Goal: Ask a question

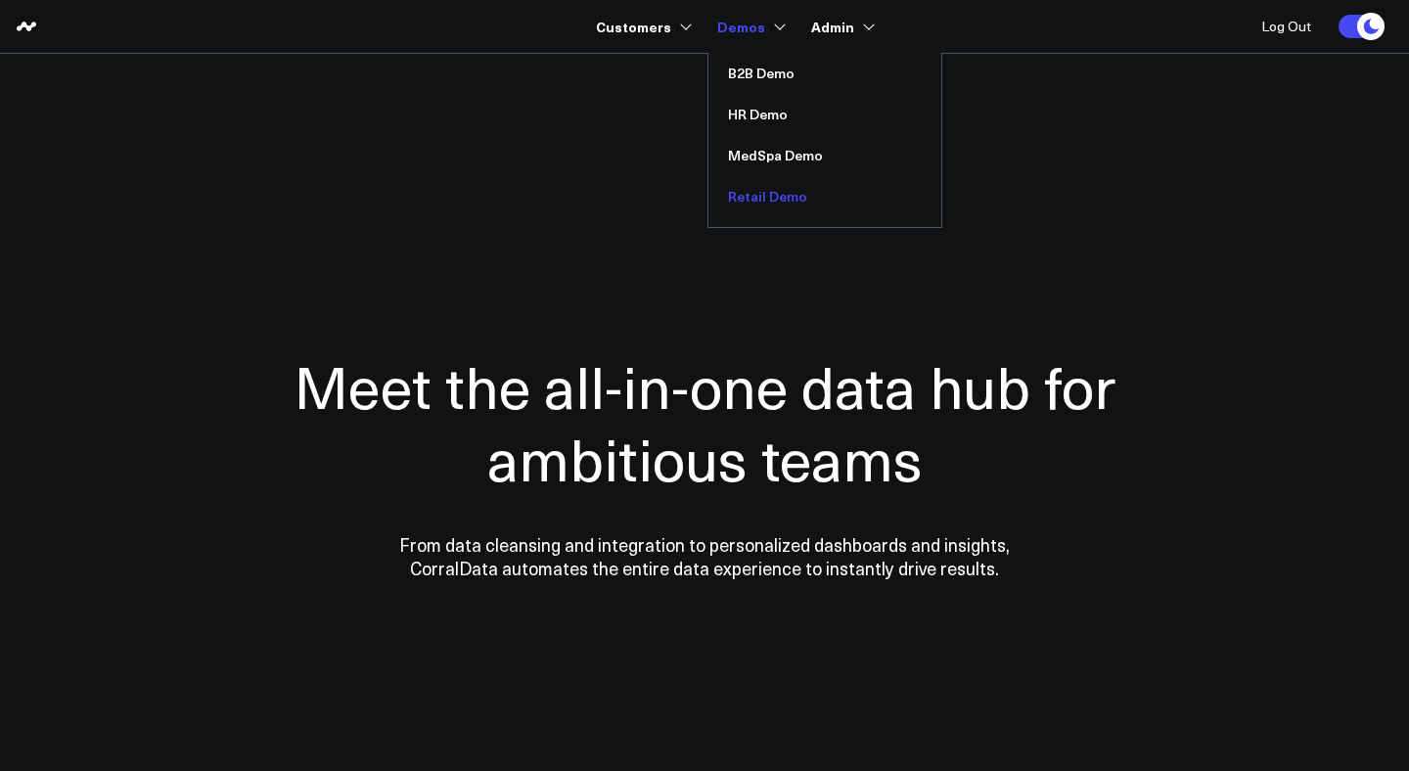
click at [739, 192] on link "Retail Demo" at bounding box center [824, 196] width 233 height 41
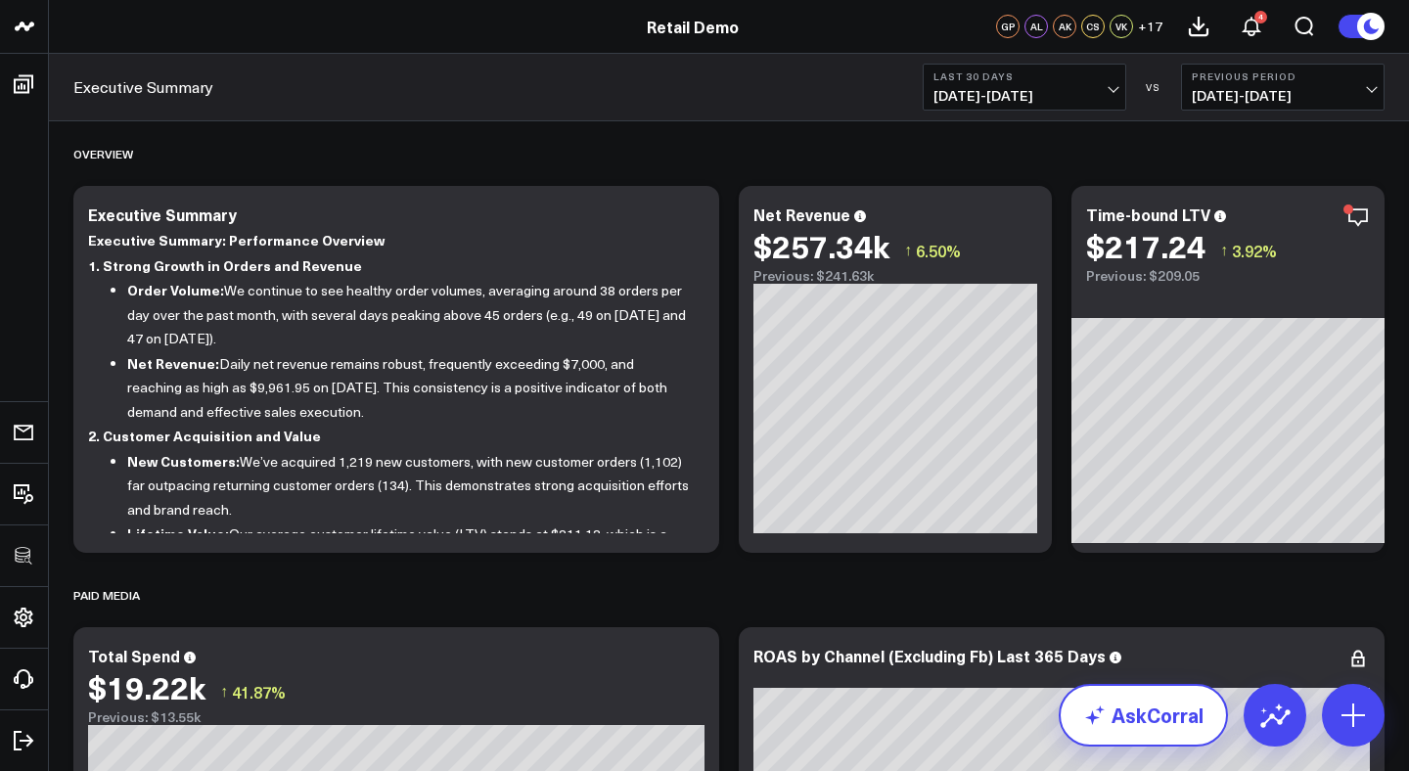
click at [1173, 713] on link "AskCorral" at bounding box center [1142, 715] width 169 height 63
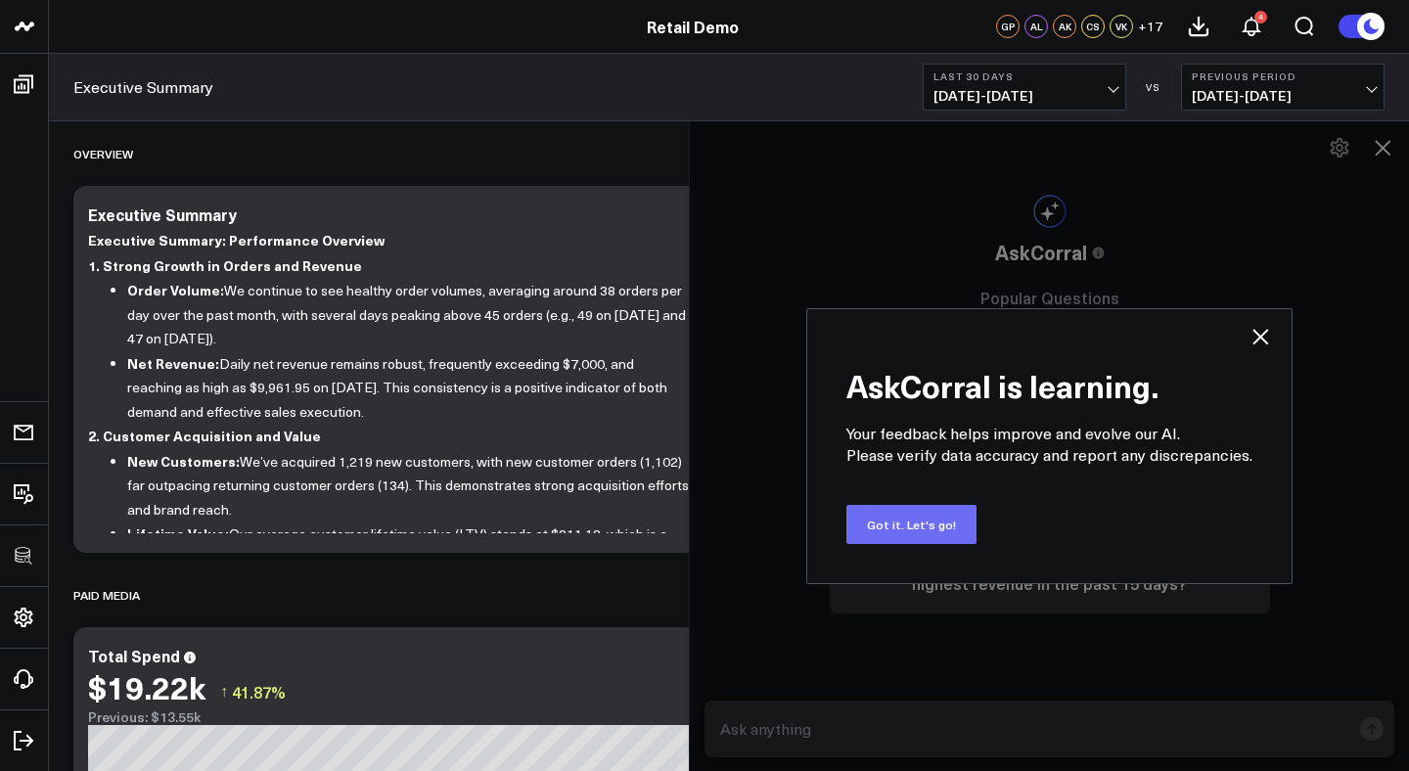
click at [935, 520] on button "Got it. Let's go!" at bounding box center [911, 524] width 130 height 39
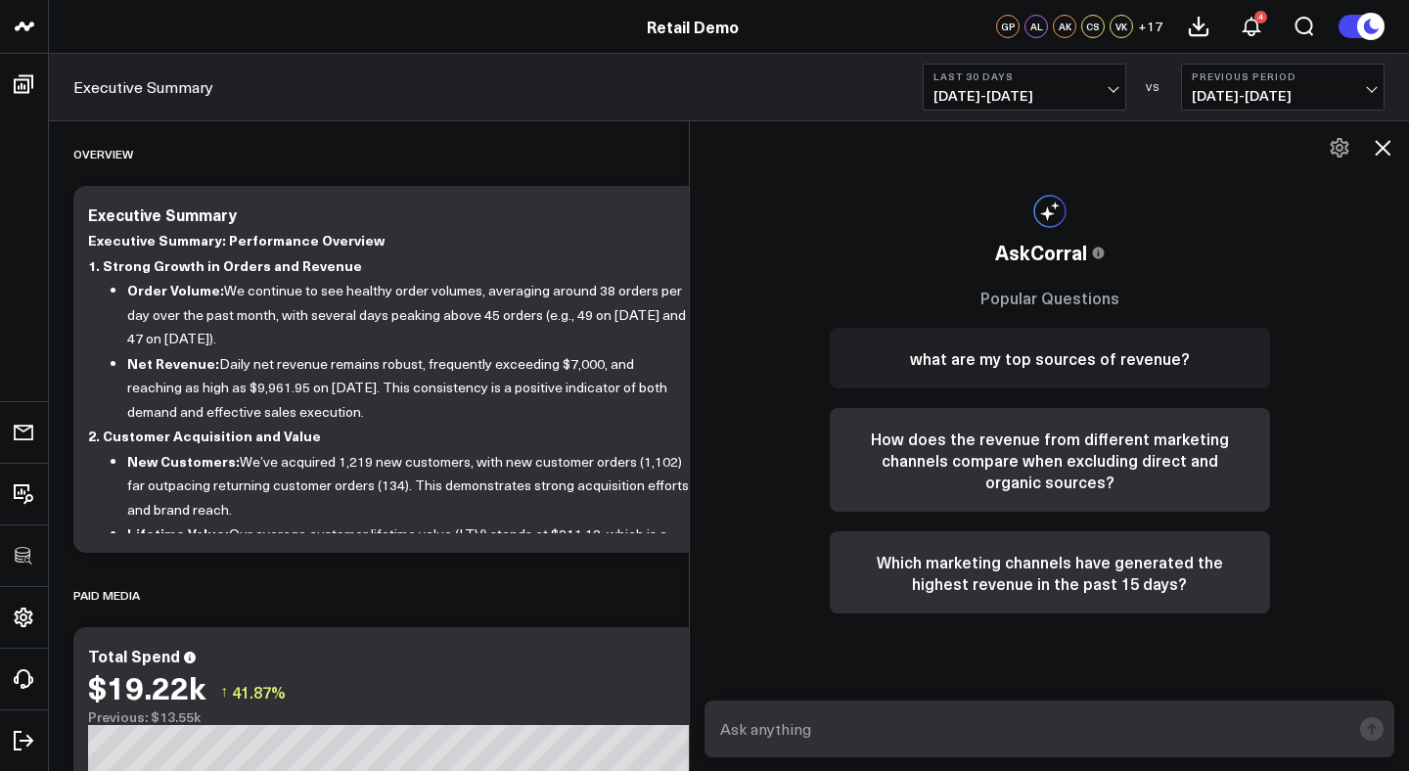
click at [1056, 362] on button "what are my top sources of revenue?" at bounding box center [1050, 358] width 440 height 61
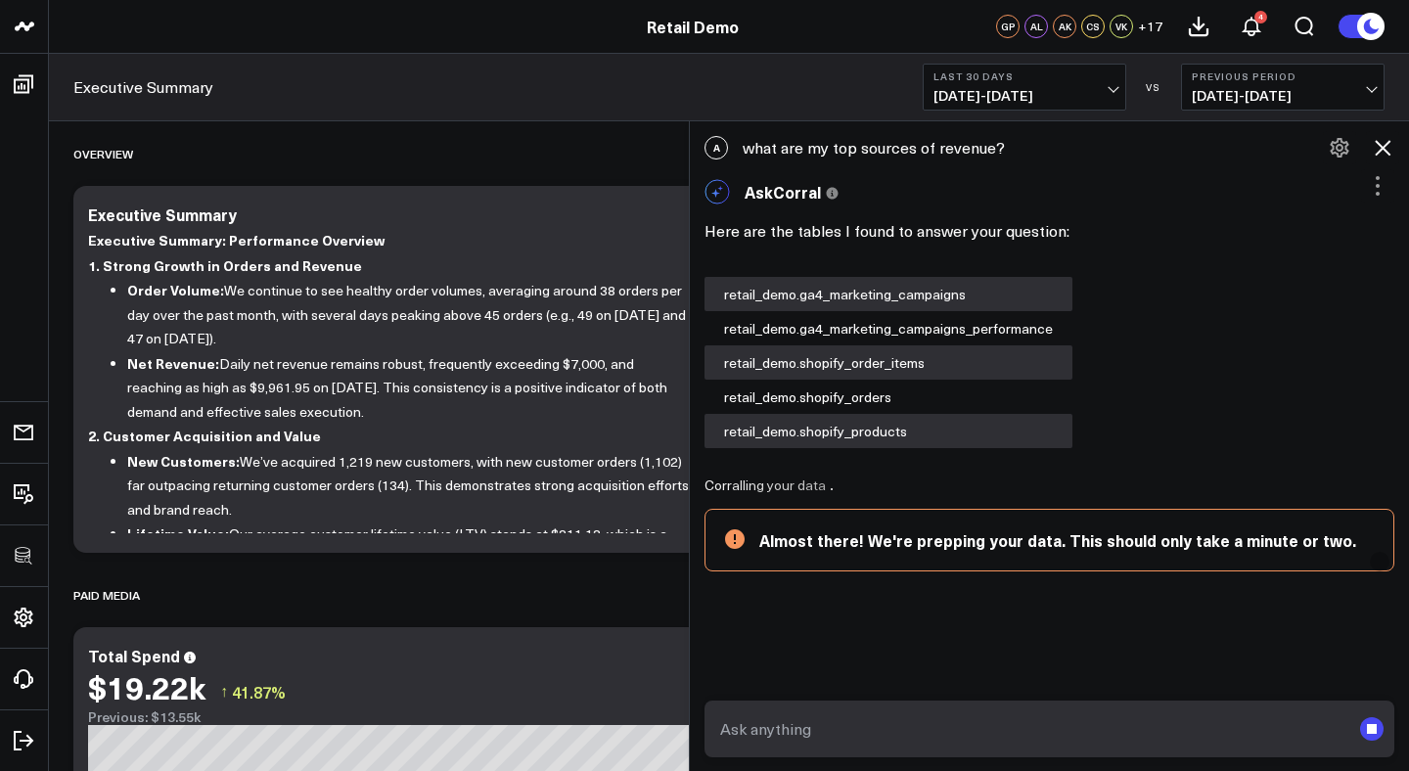
click at [1367, 188] on icon at bounding box center [1377, 185] width 23 height 23
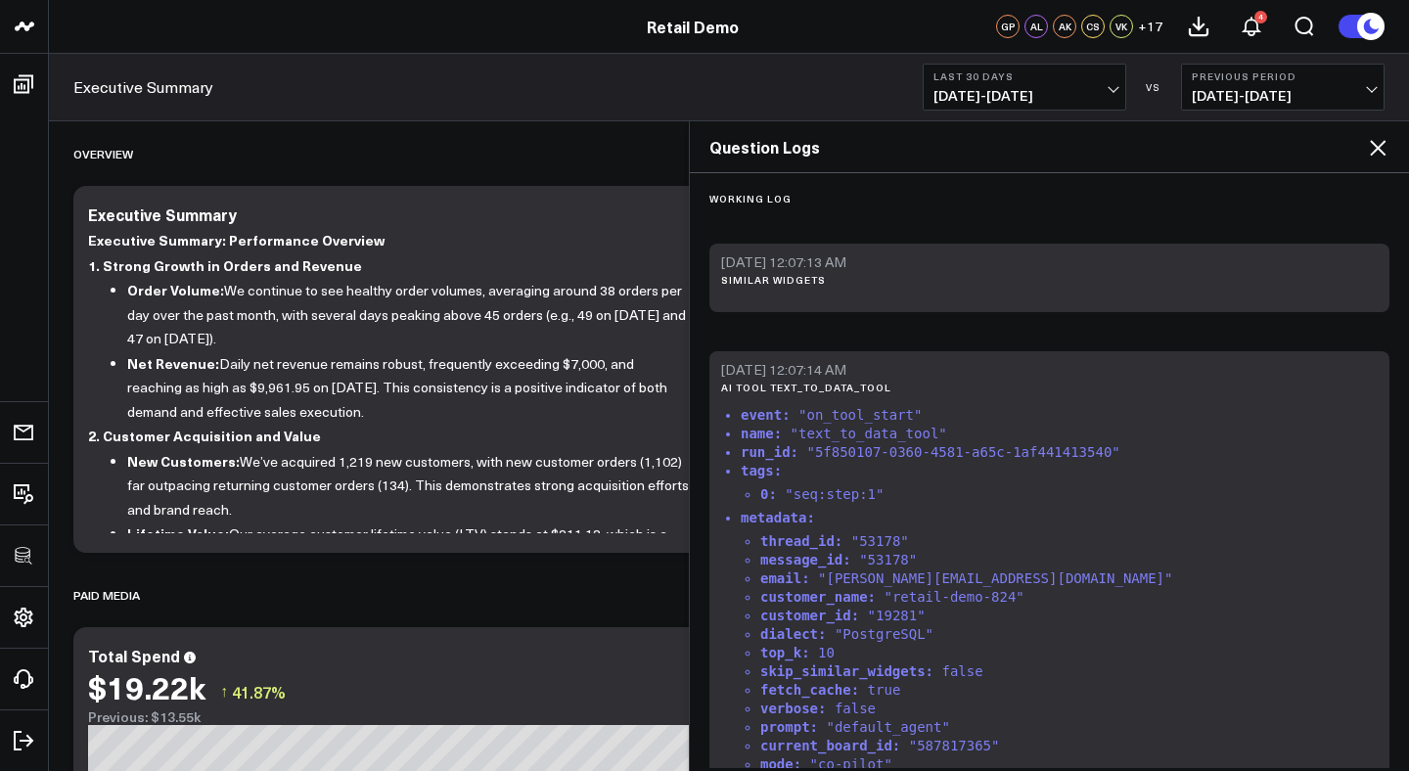
click at [1376, 148] on icon at bounding box center [1378, 148] width 16 height 16
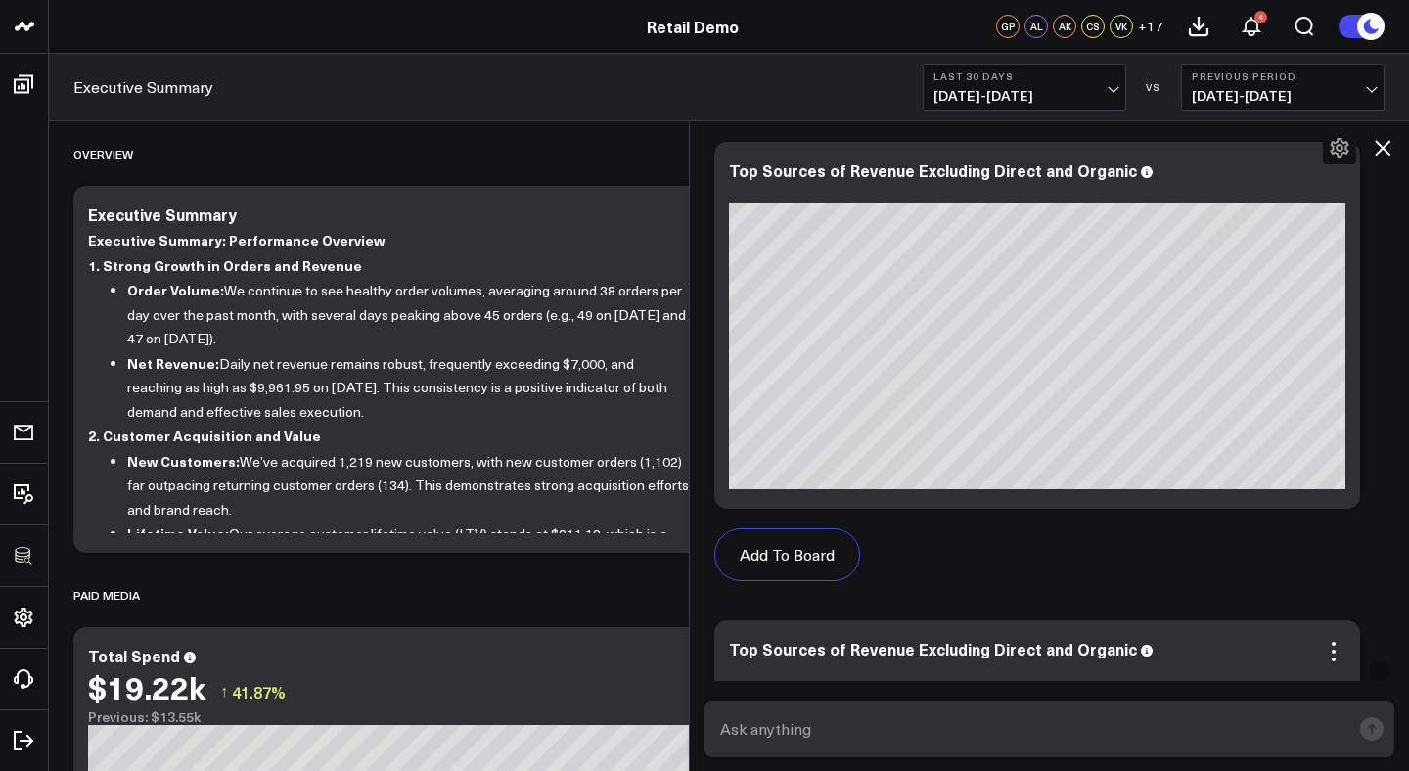
scroll to position [665, 0]
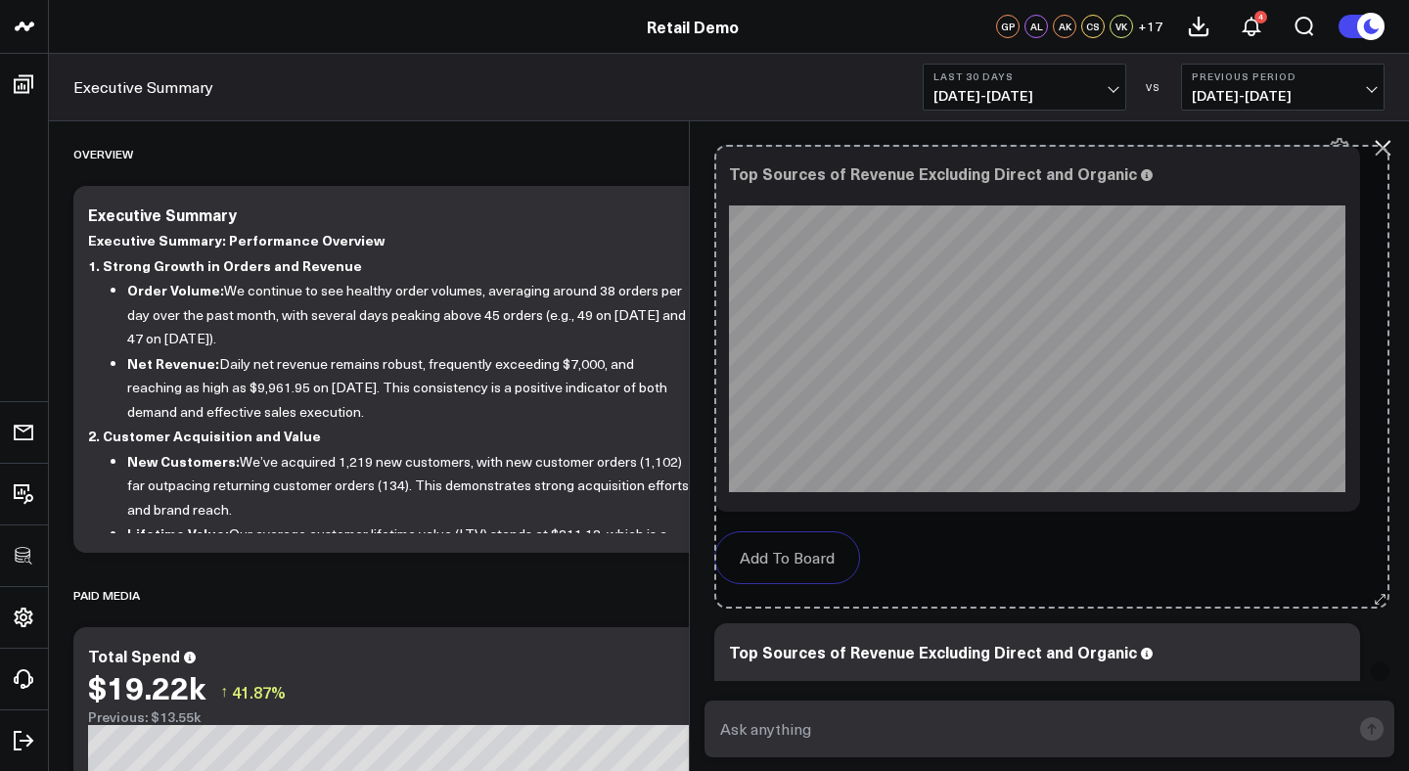
drag, startPoint x: 1349, startPoint y: 495, endPoint x: 1378, endPoint y: 500, distance: 29.8
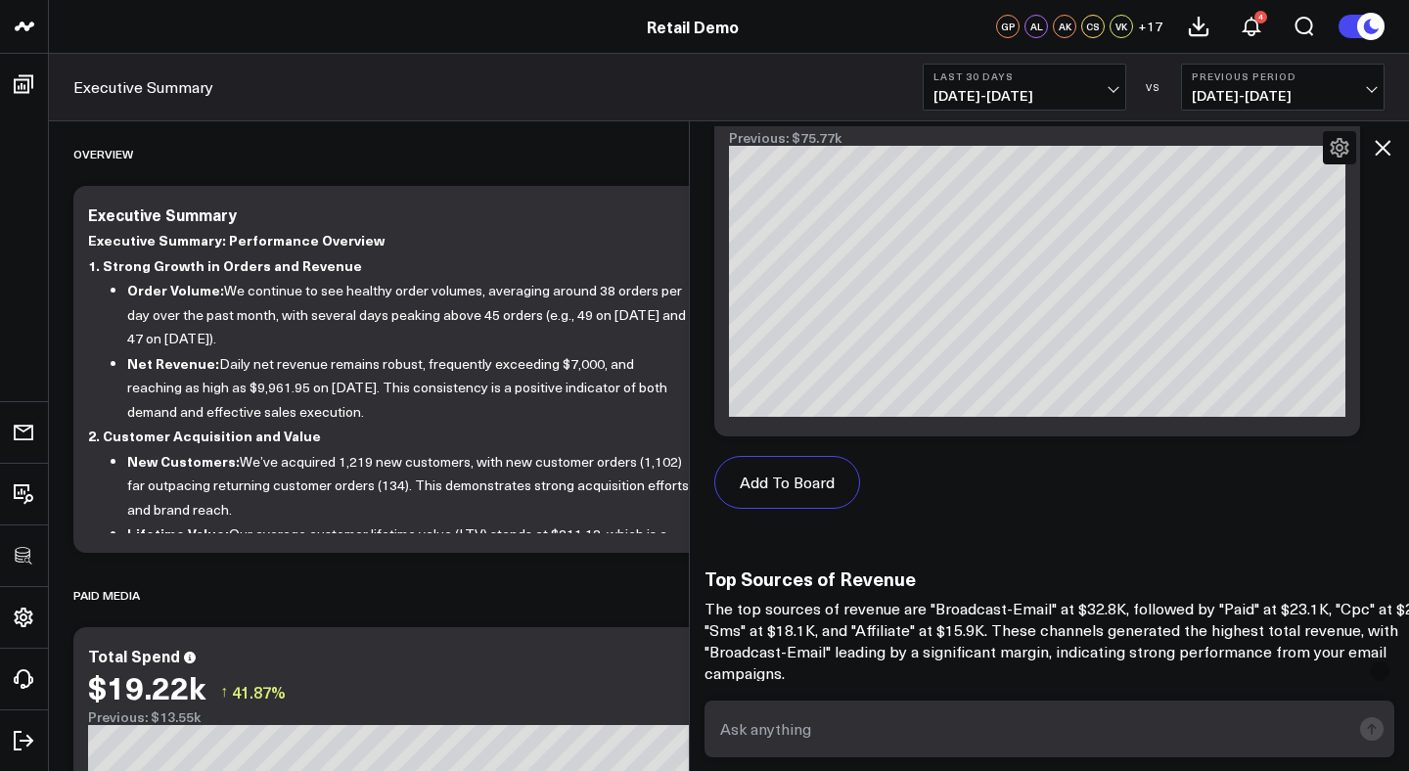
scroll to position [1550, 0]
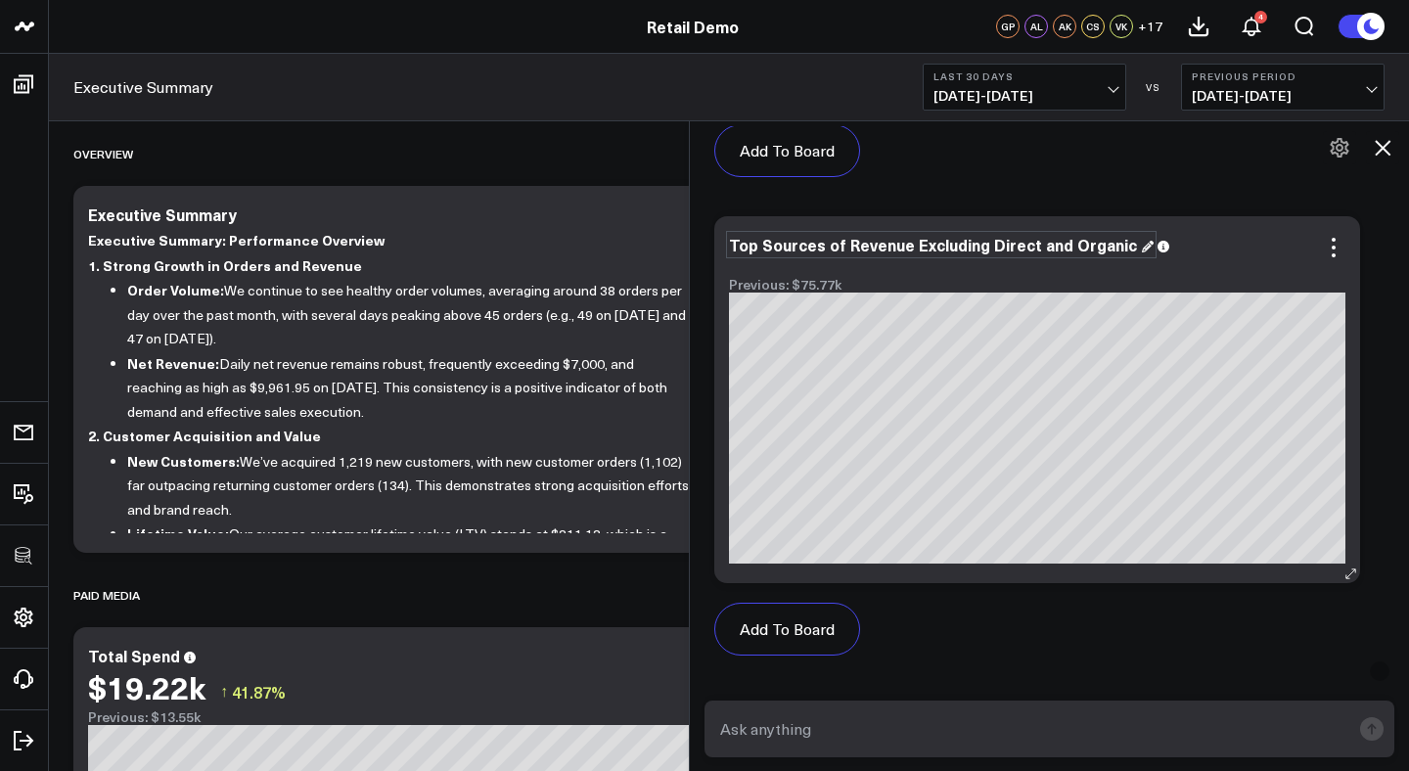
click at [1136, 247] on div "Top Sources of Revenue Excluding Direct and Organic" at bounding box center [941, 245] width 425 height 22
click at [1204, 267] on div at bounding box center [1037, 265] width 616 height 14
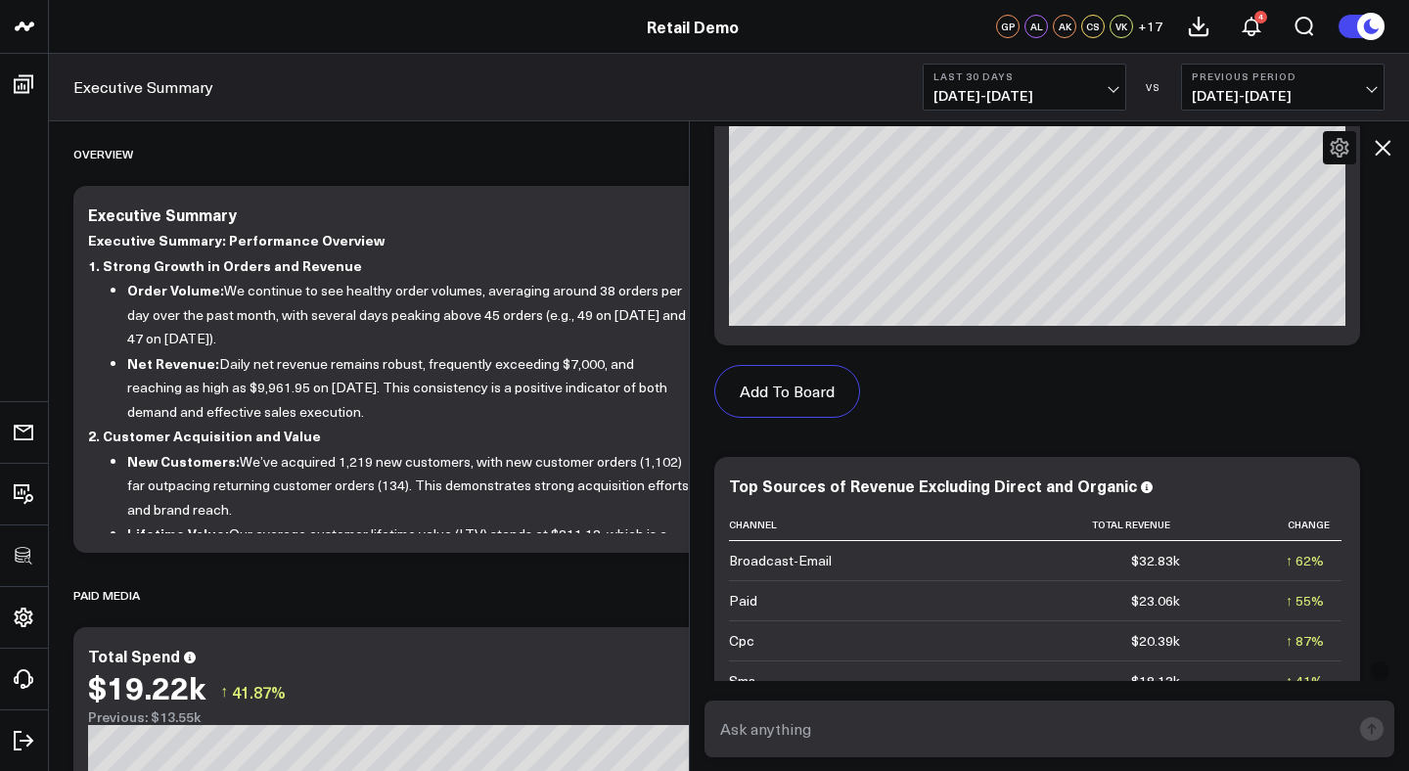
scroll to position [810, 0]
